Goal: Information Seeking & Learning: Find specific page/section

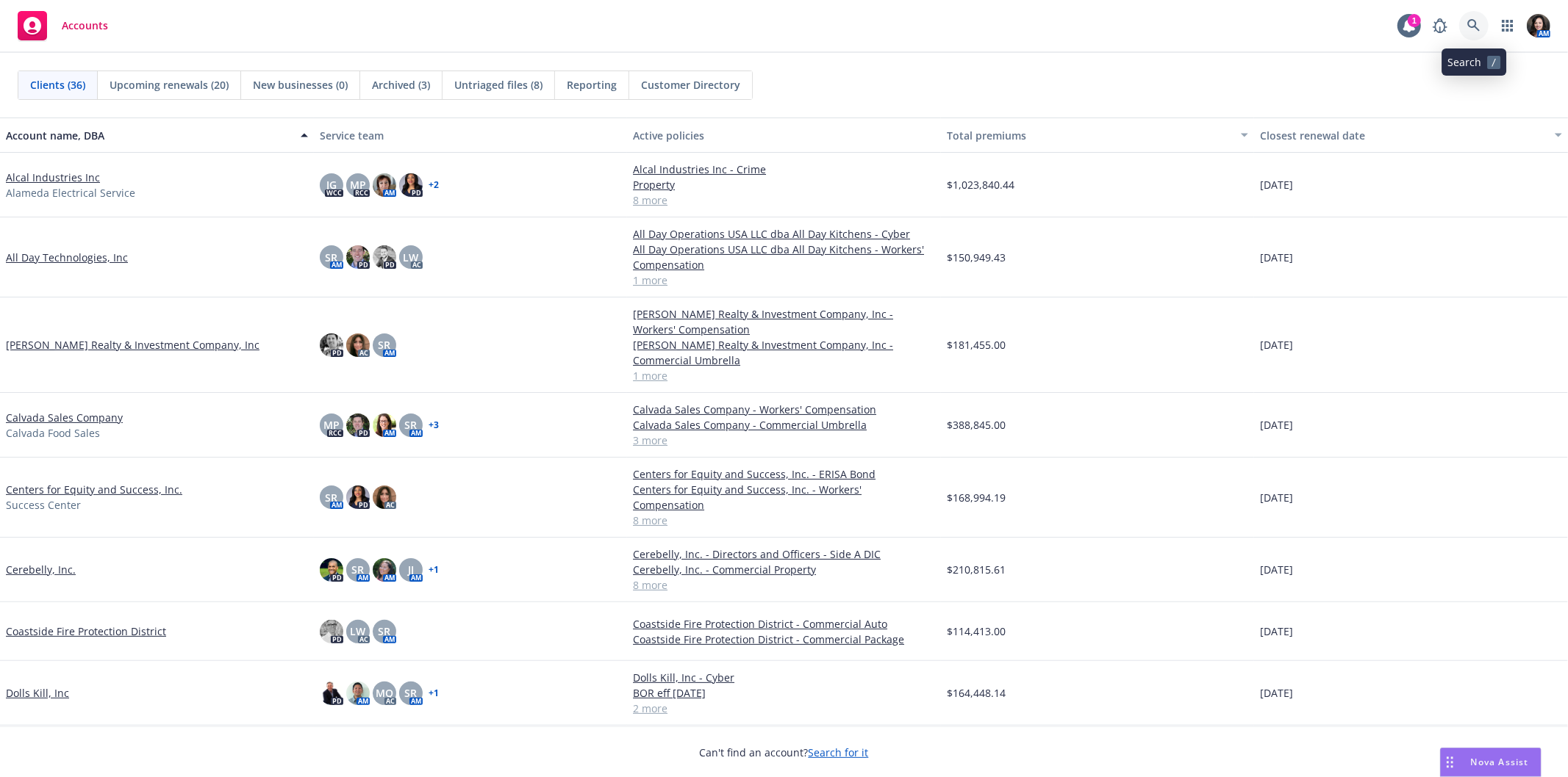
click at [1477, 22] on icon at bounding box center [1473, 25] width 13 height 13
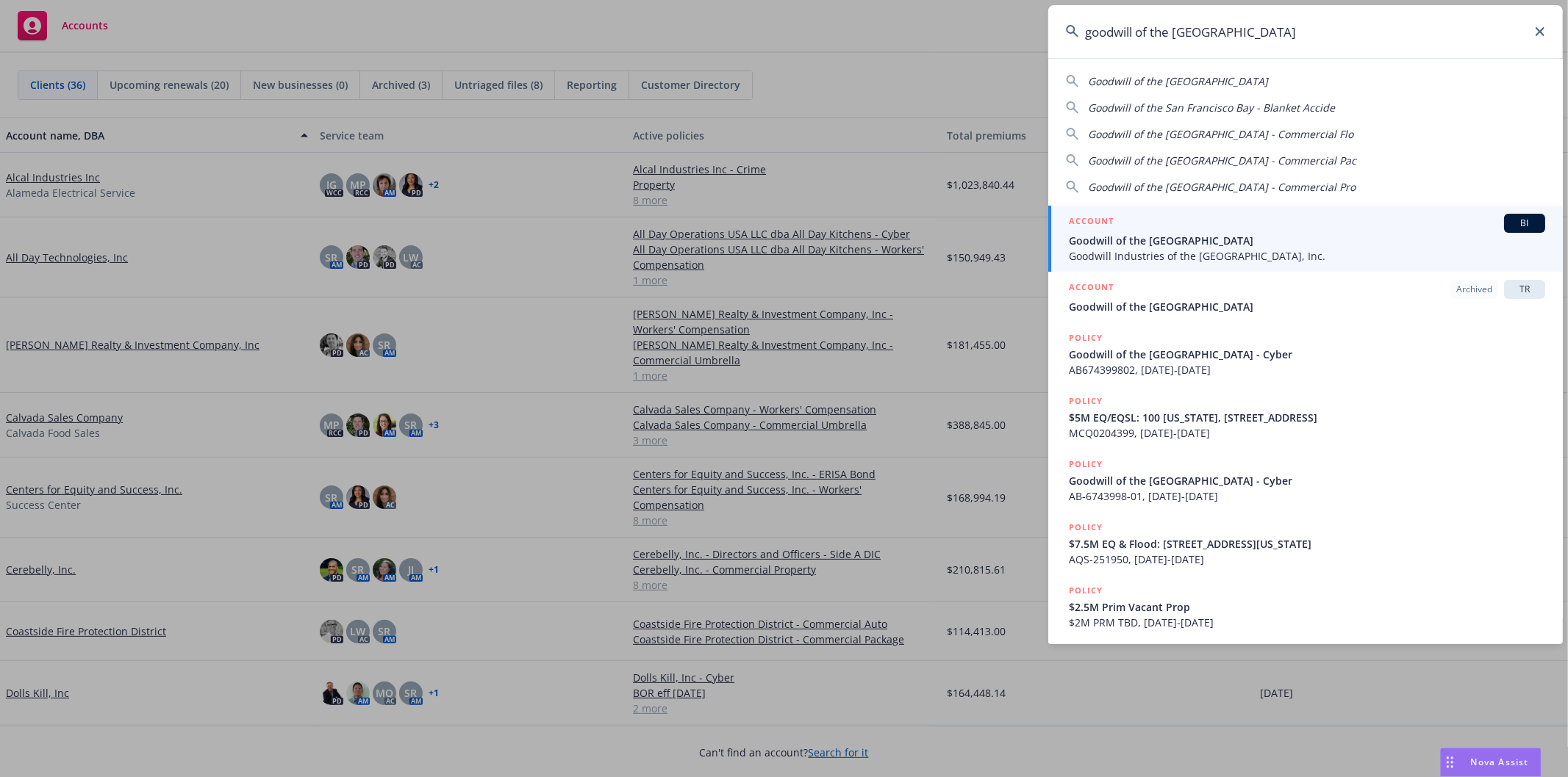
type input "goodwill of the [GEOGRAPHIC_DATA]"
click at [1262, 244] on span "Goodwill of the [GEOGRAPHIC_DATA]" at bounding box center [1306, 240] width 476 height 15
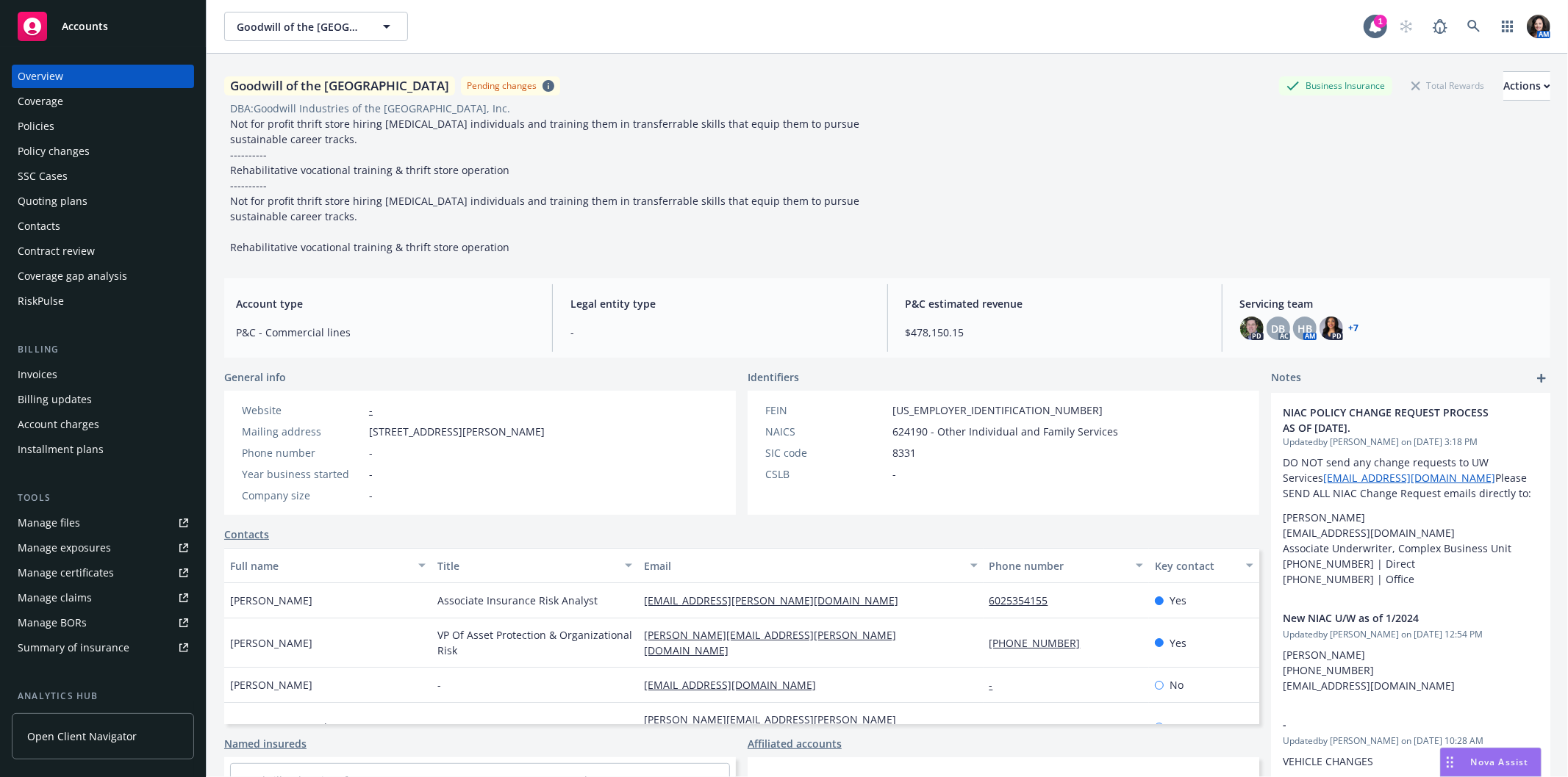
click at [67, 127] on div "Policies" at bounding box center [103, 127] width 171 height 24
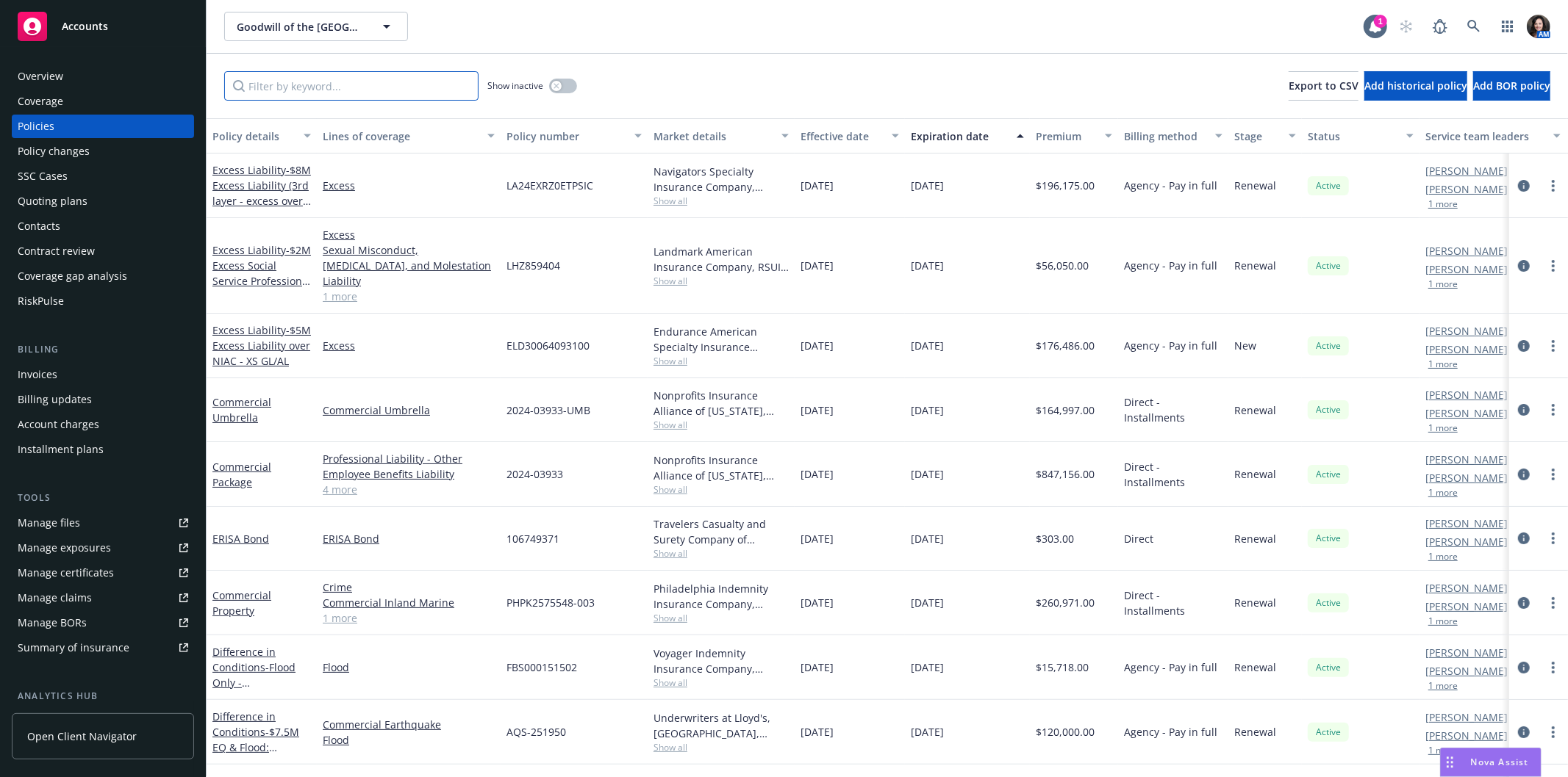
click at [275, 87] on input "Filter by keyword..." at bounding box center [351, 85] width 254 height 29
click at [232, 460] on link "Commercial Package" at bounding box center [241, 474] width 59 height 29
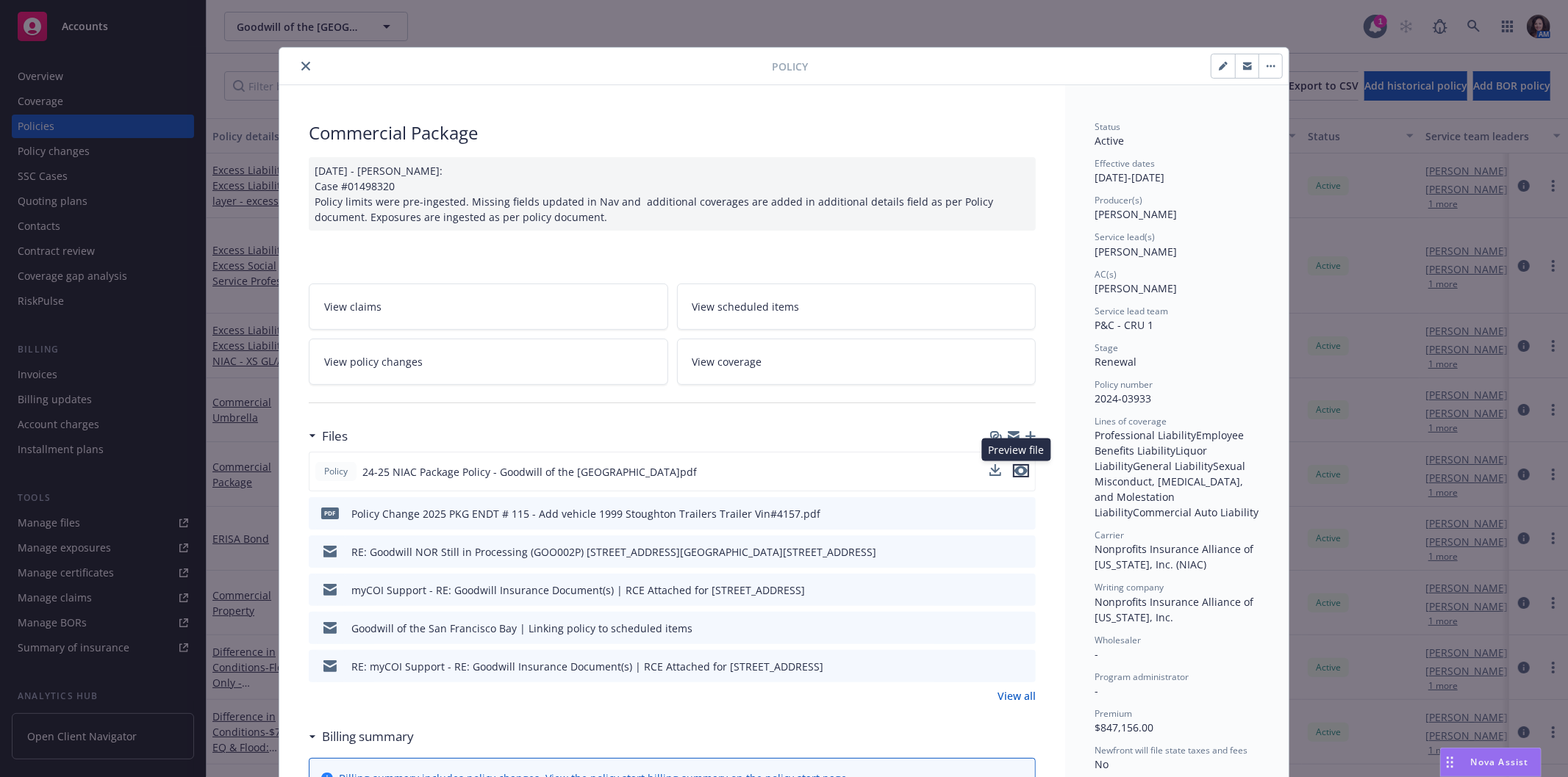
click at [1014, 468] on icon "preview file" at bounding box center [1020, 471] width 13 height 10
click at [302, 66] on icon "close" at bounding box center [305, 66] width 9 height 9
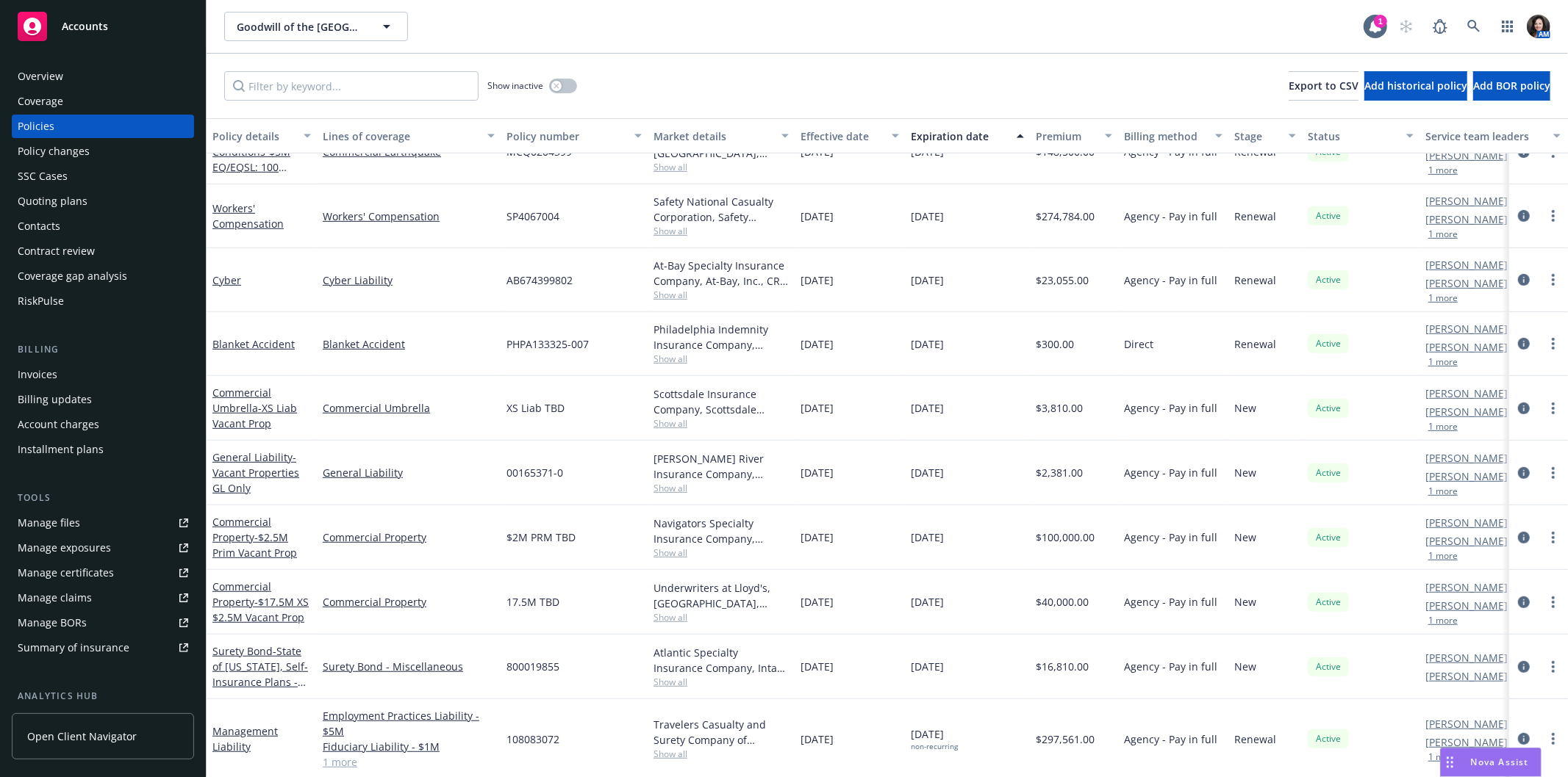
scroll to position [642, 0]
